Goal: Task Accomplishment & Management: Complete application form

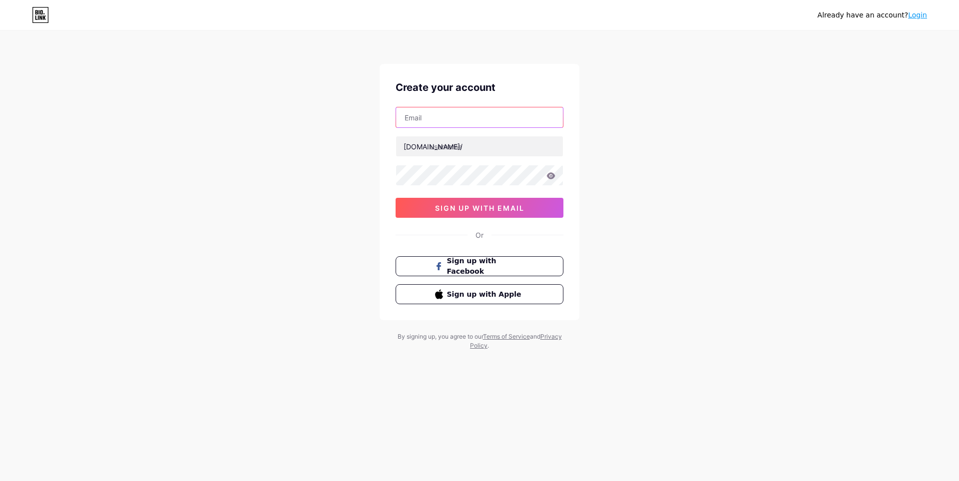
click at [486, 110] on input "text" at bounding box center [479, 117] width 167 height 20
type input "[EMAIL_ADDRESS][DOMAIN_NAME]"
click at [530, 143] on input "text" at bounding box center [479, 146] width 167 height 20
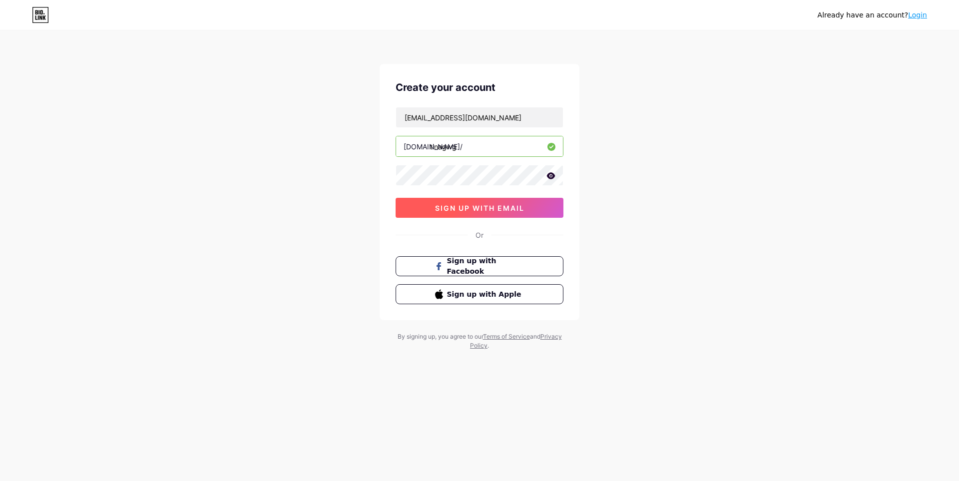
type input "tinagwg"
click at [528, 205] on button "sign up with email" at bounding box center [480, 208] width 168 height 20
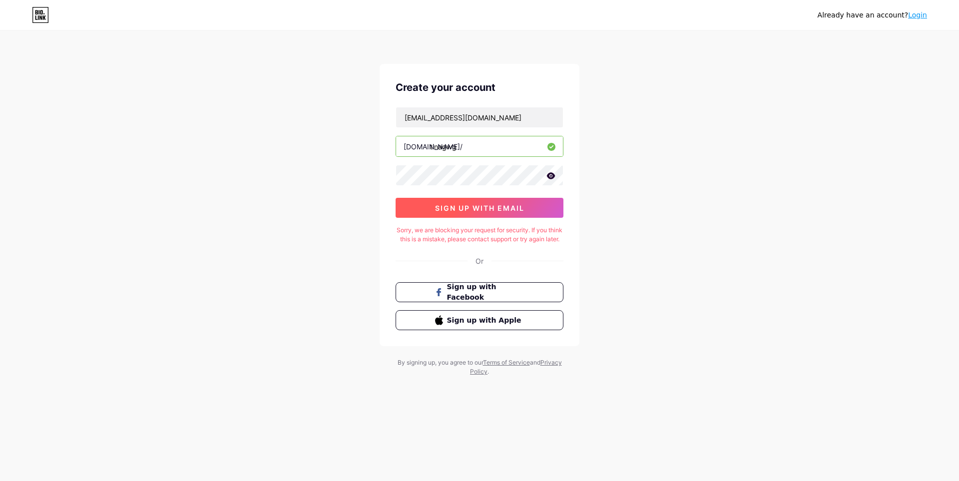
click at [528, 205] on button "sign up with email" at bounding box center [480, 208] width 168 height 20
click at [441, 210] on span "sign up with email" at bounding box center [479, 208] width 89 height 8
